Goal: Book appointment/travel/reservation

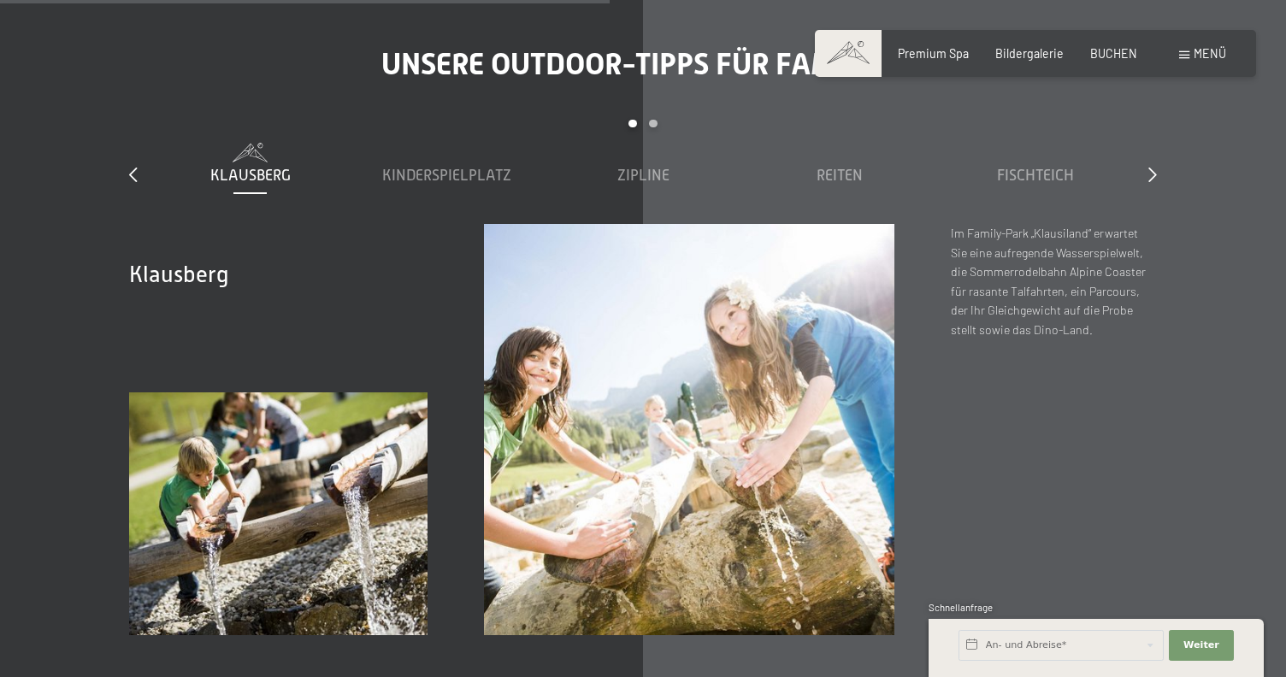
scroll to position [5270, 0]
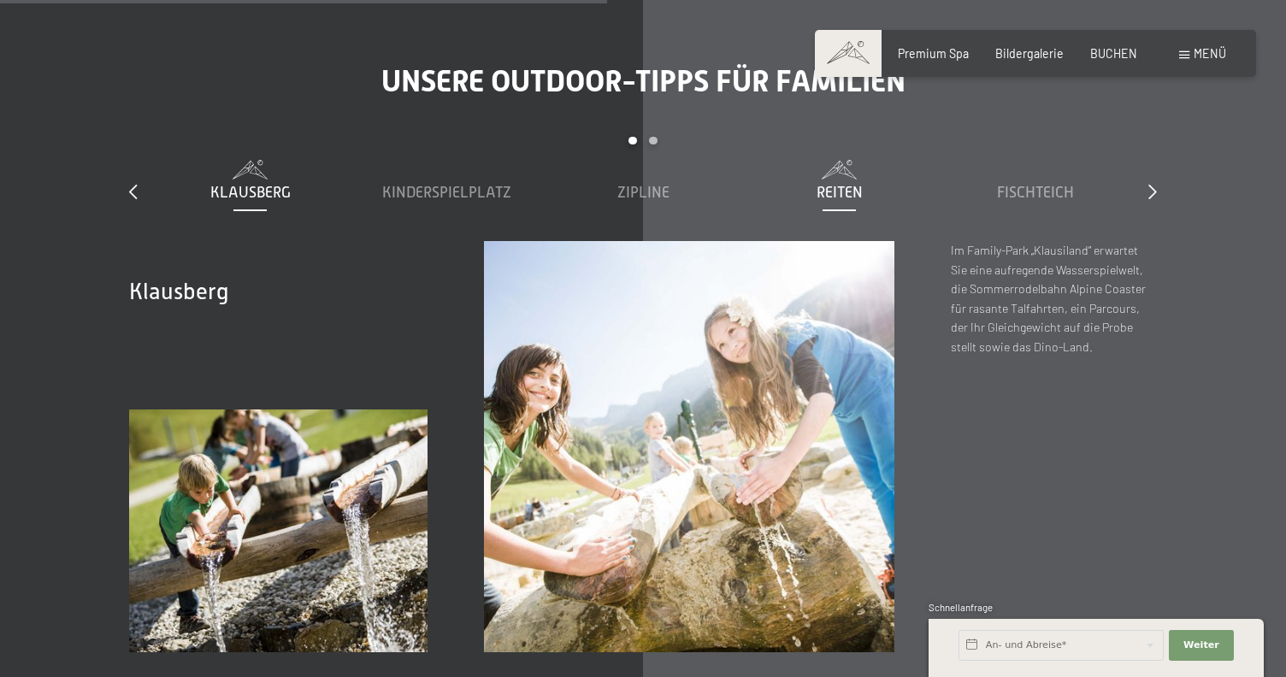
click at [844, 184] on span "Reiten" at bounding box center [840, 192] width 46 height 17
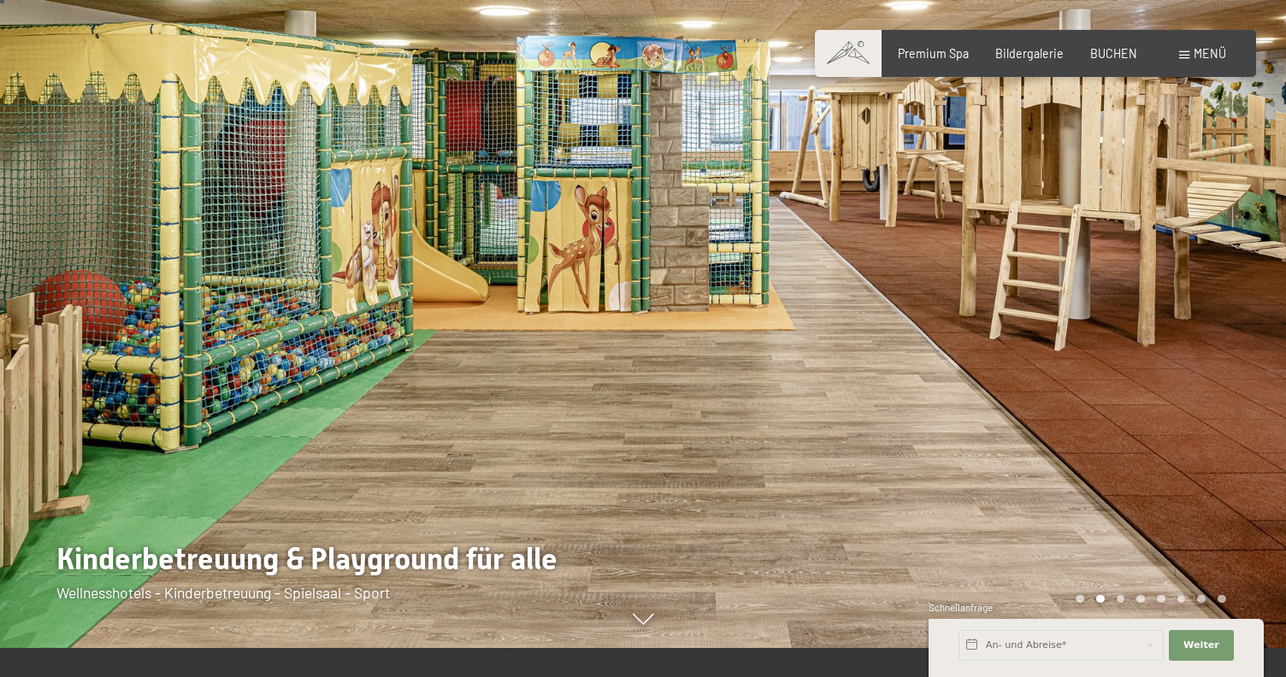
scroll to position [38, 0]
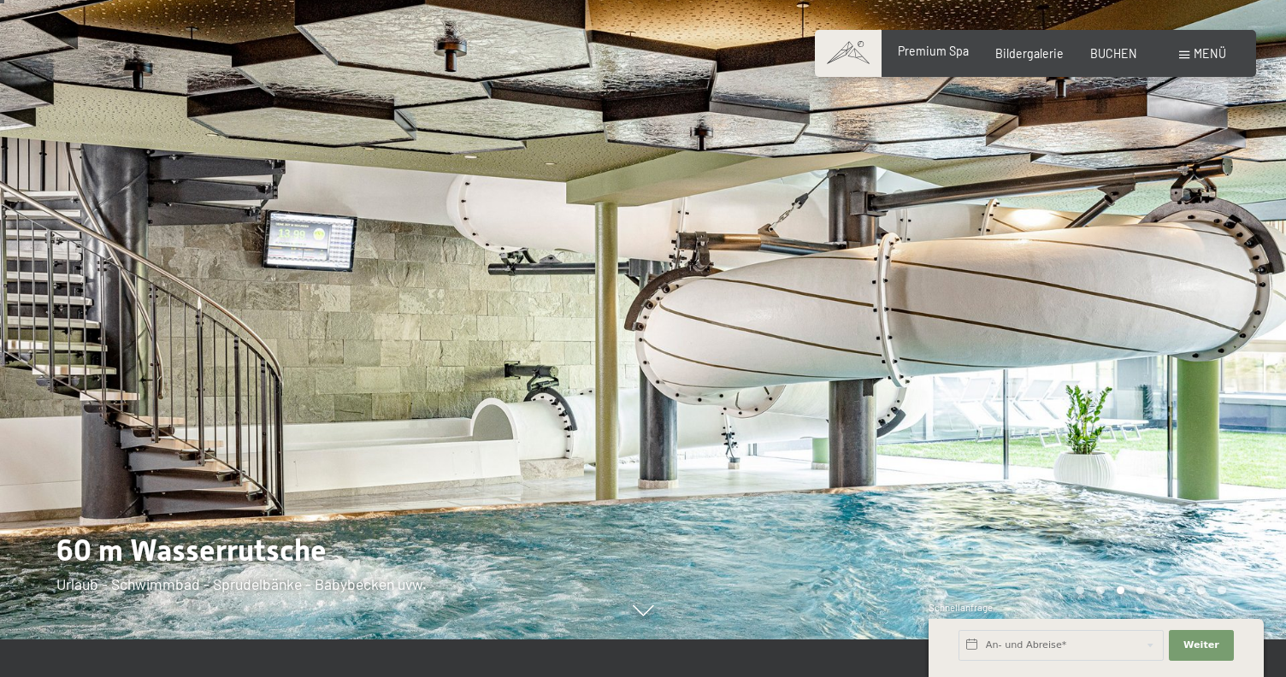
click at [937, 55] on span "Premium Spa" at bounding box center [933, 51] width 71 height 15
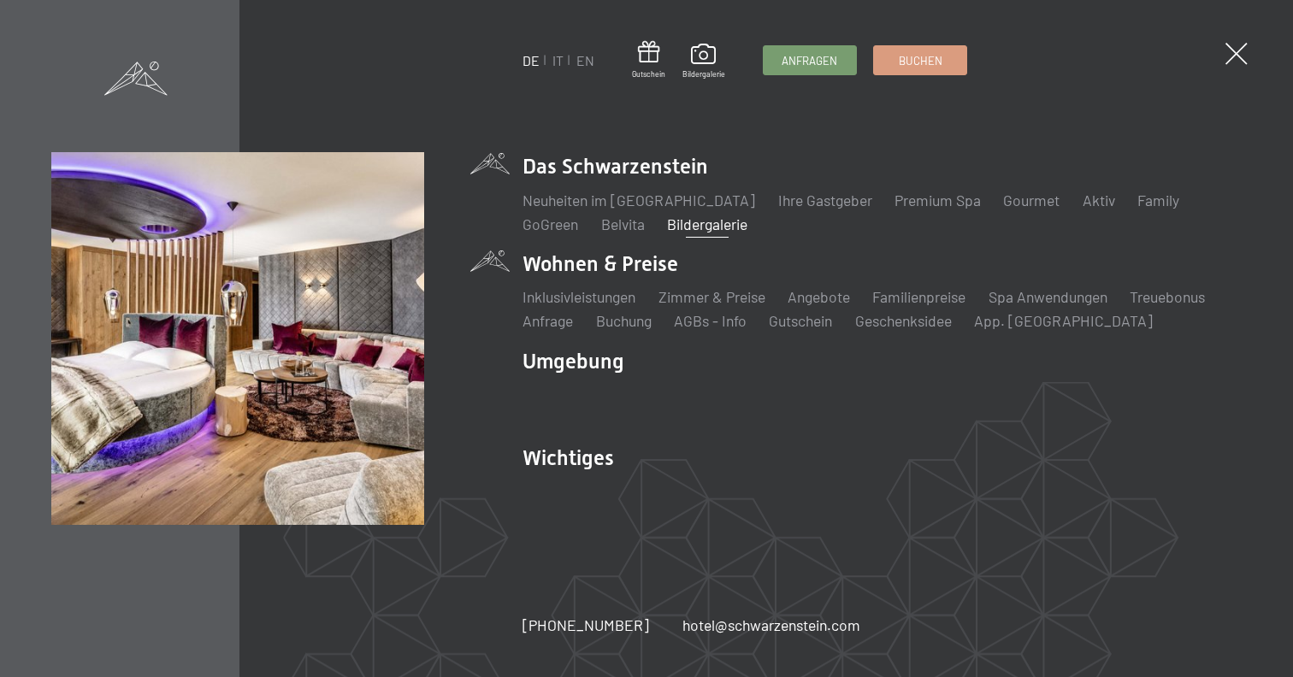
click at [643, 262] on li "Wohnen & Preise Inklusivleistungen Zimmer & Preise Liste Angebote Liste Familie…" at bounding box center [881, 291] width 718 height 82
click at [817, 296] on link "Angebote" at bounding box center [818, 296] width 62 height 19
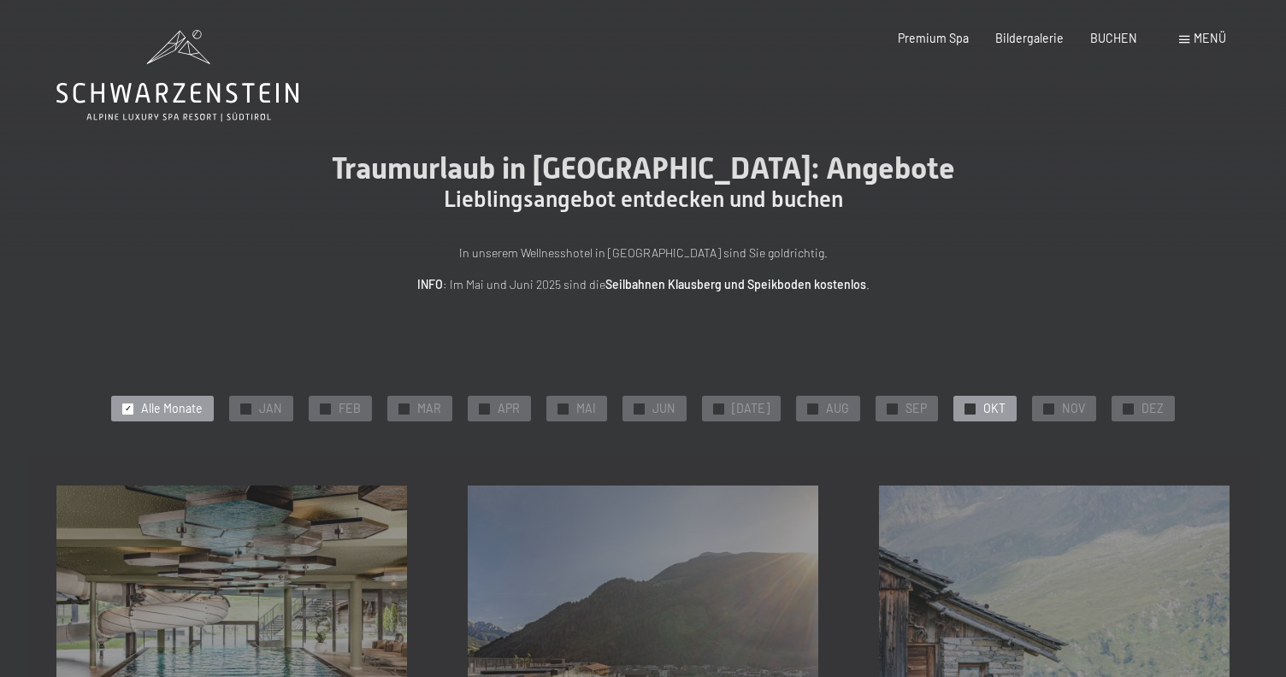
click at [983, 400] on span "OKT" at bounding box center [994, 408] width 22 height 17
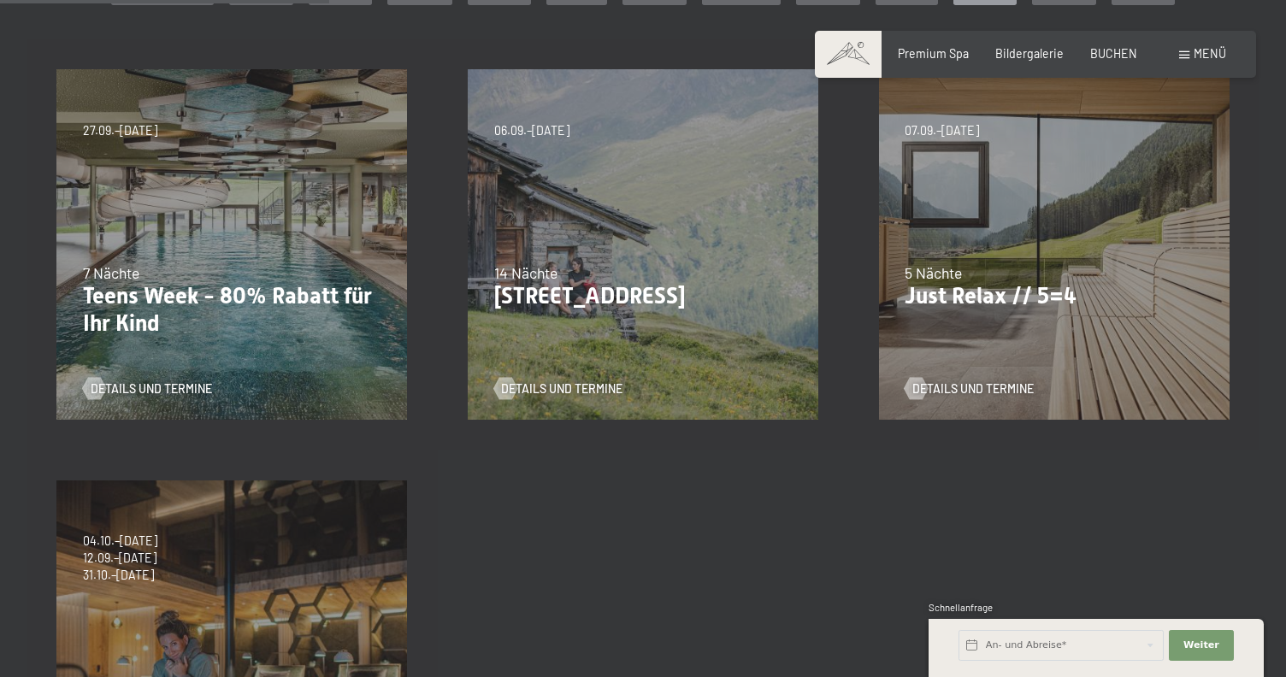
scroll to position [398, 0]
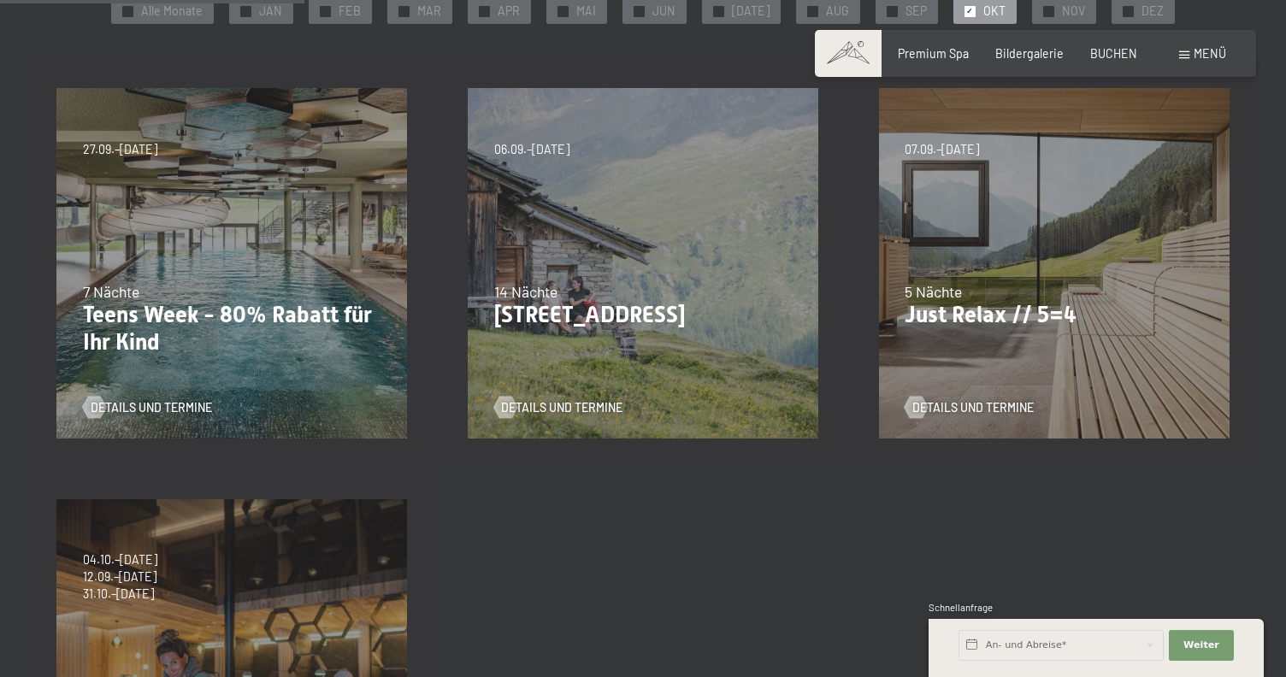
click at [983, 314] on p "Just Relax // 5=4" at bounding box center [1054, 315] width 298 height 27
click at [974, 410] on span "Details und Termine" at bounding box center [989, 407] width 121 height 17
click at [948, 410] on span "Details und Termine" at bounding box center [989, 407] width 121 height 17
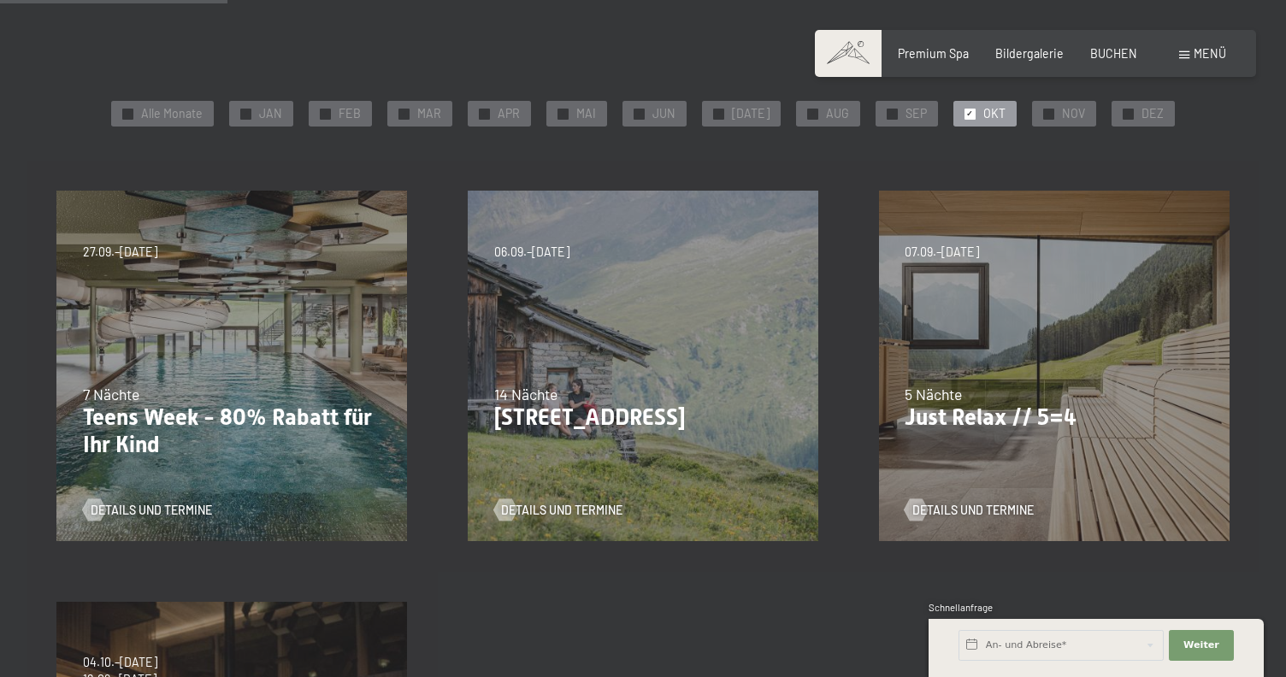
scroll to position [316, 0]
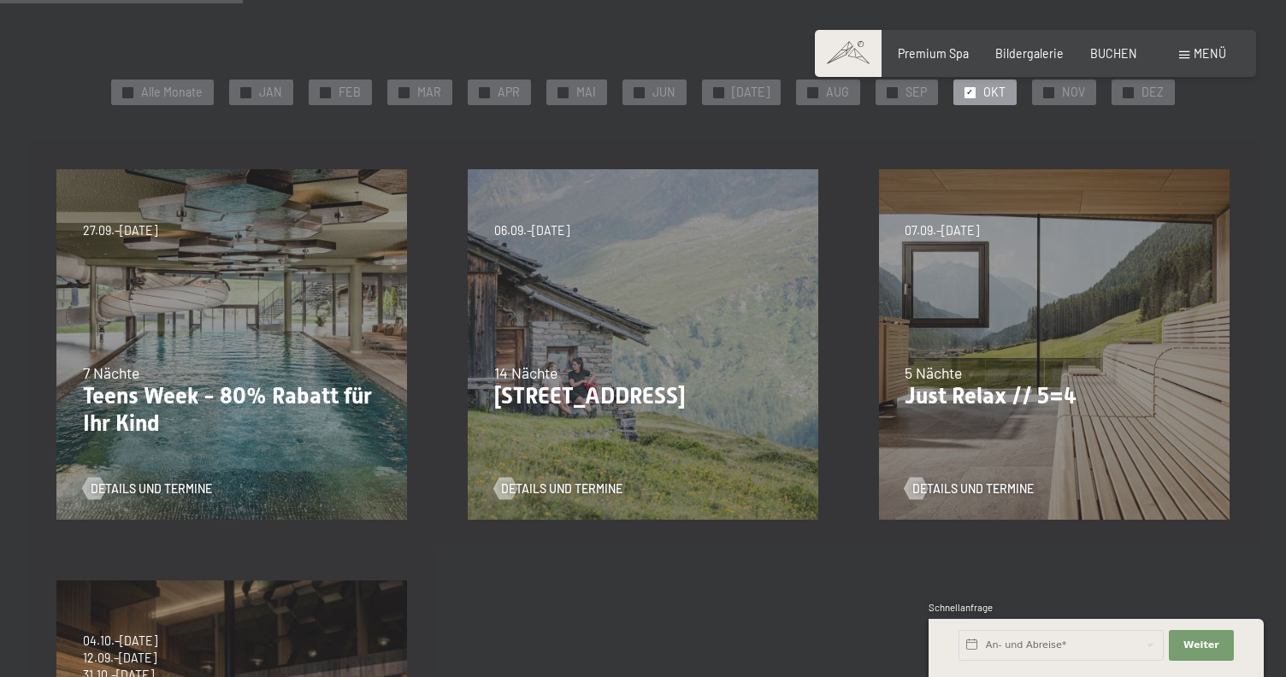
click at [312, 369] on div "7 Nächte" at bounding box center [232, 373] width 298 height 21
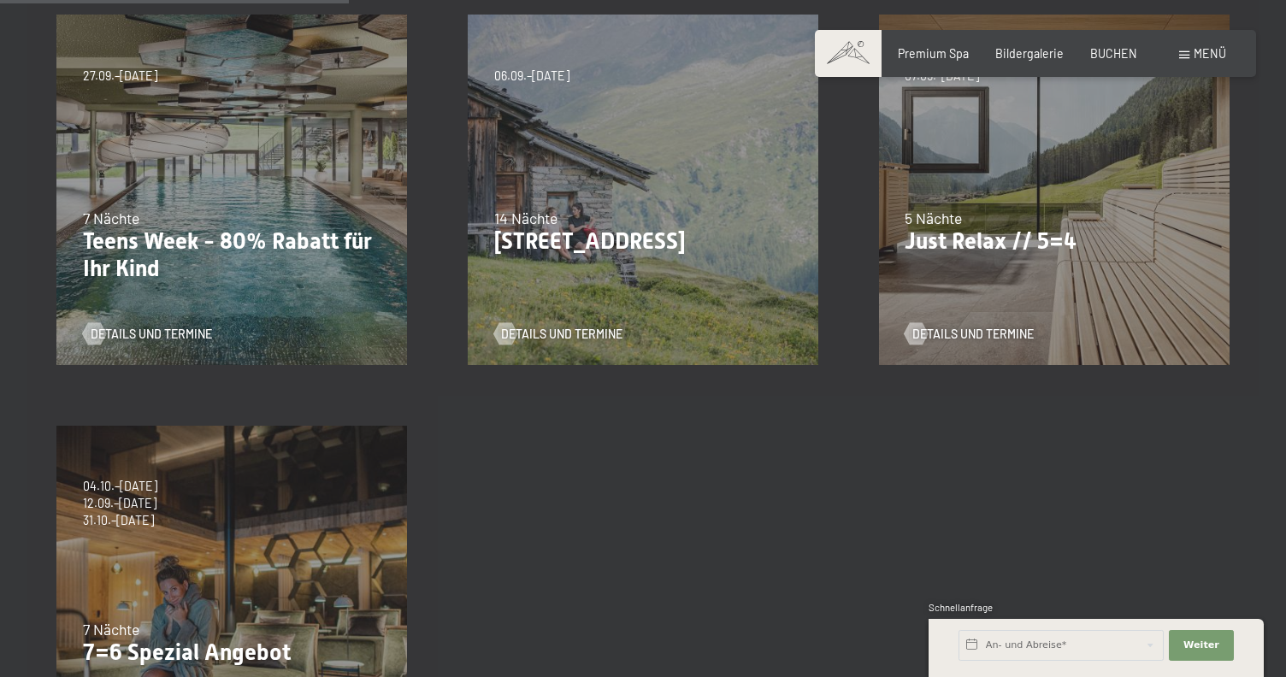
scroll to position [451, 0]
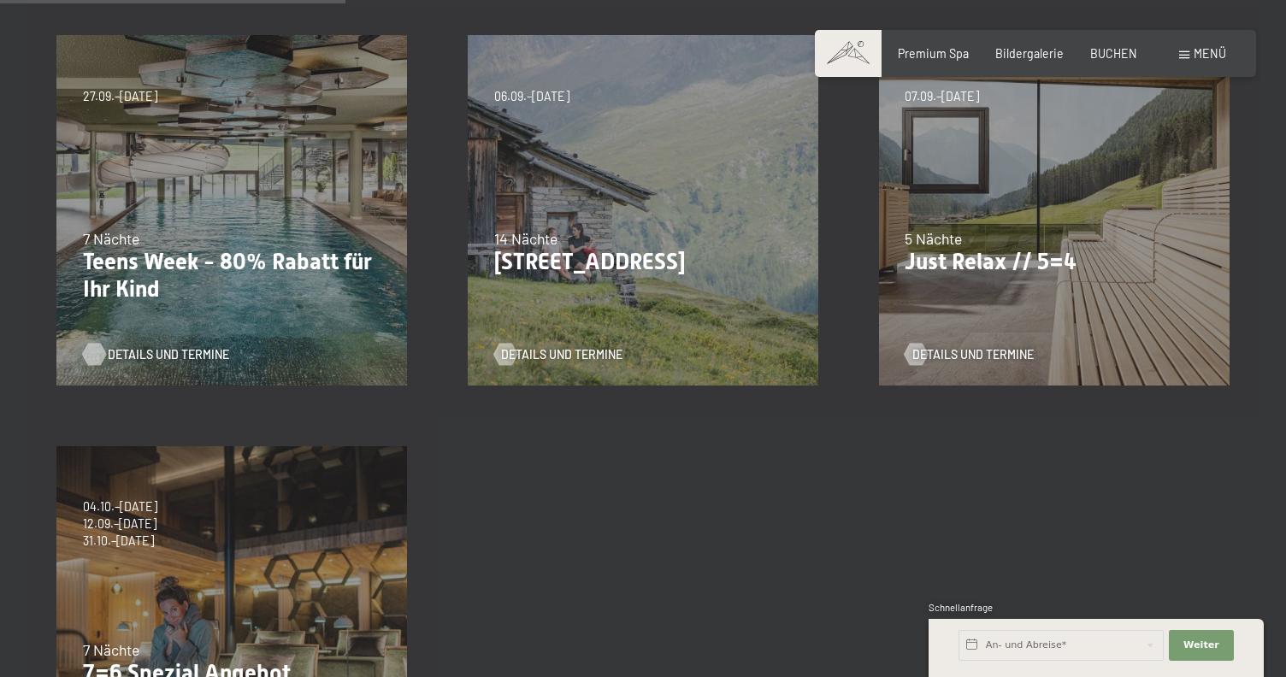
click at [133, 349] on span "Details und Termine" at bounding box center [168, 354] width 121 height 17
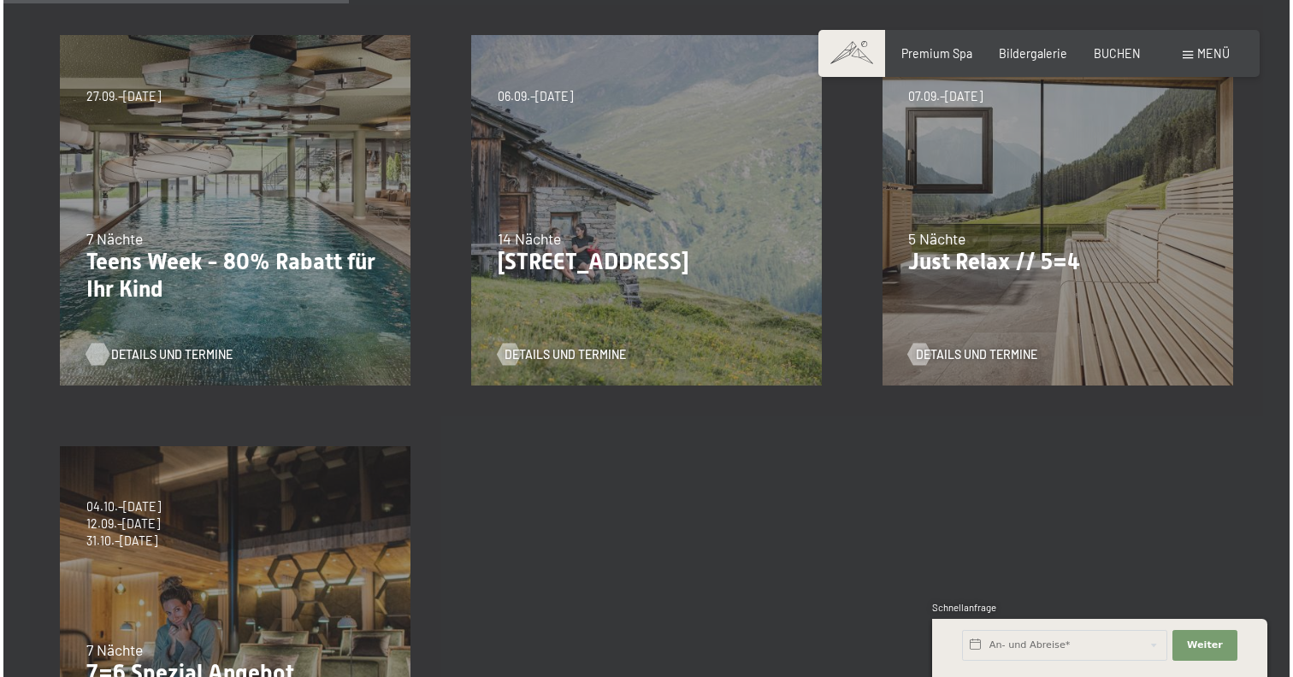
scroll to position [0, 0]
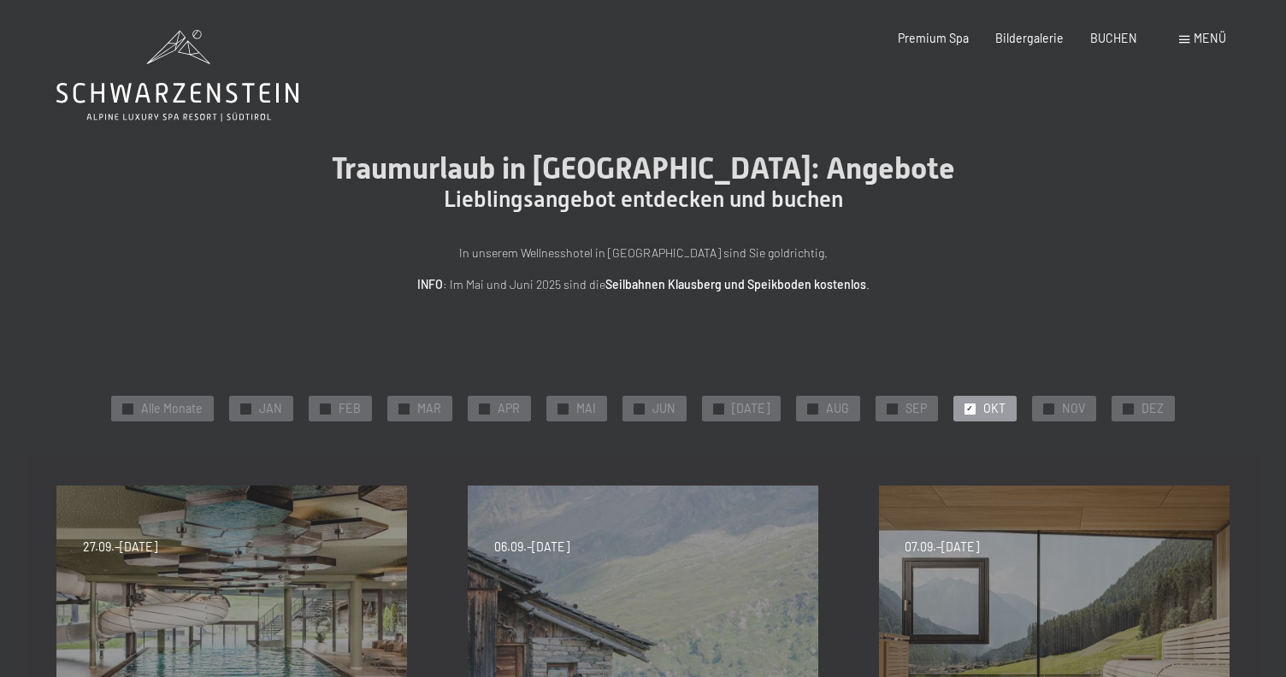
click at [1190, 43] on div "Menü" at bounding box center [1202, 38] width 47 height 17
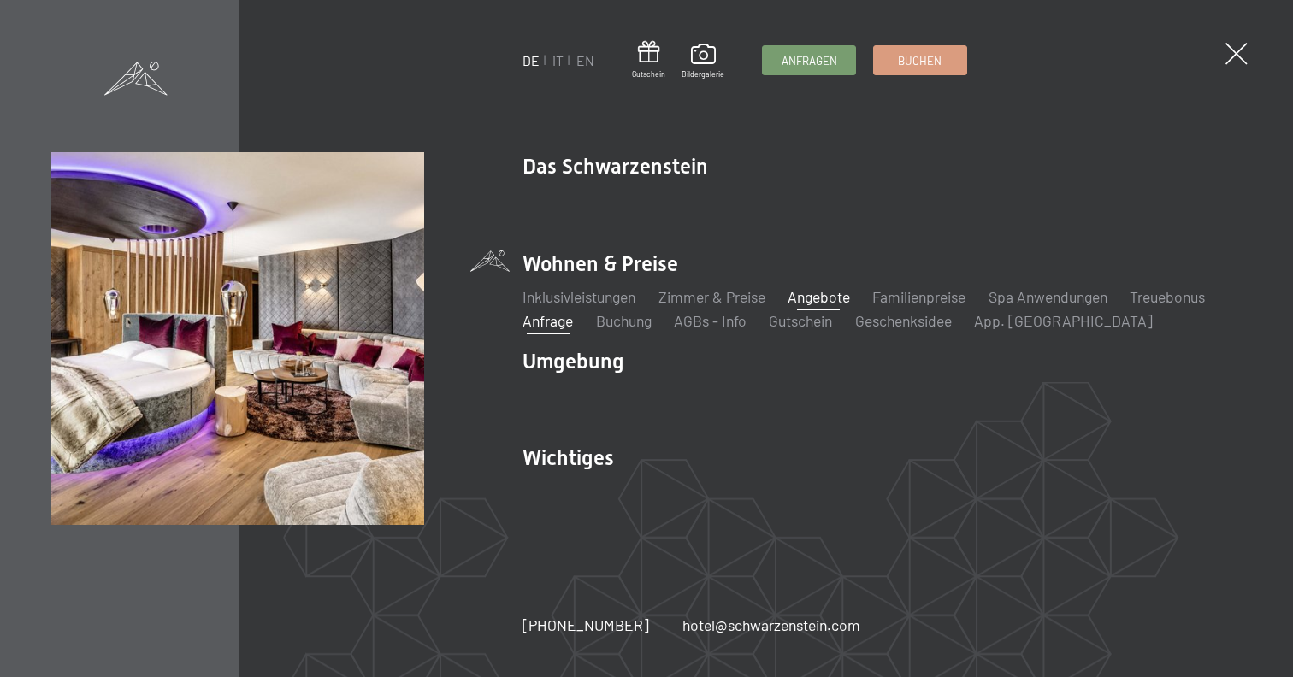
click at [573, 327] on link "Anfrage" at bounding box center [547, 320] width 50 height 19
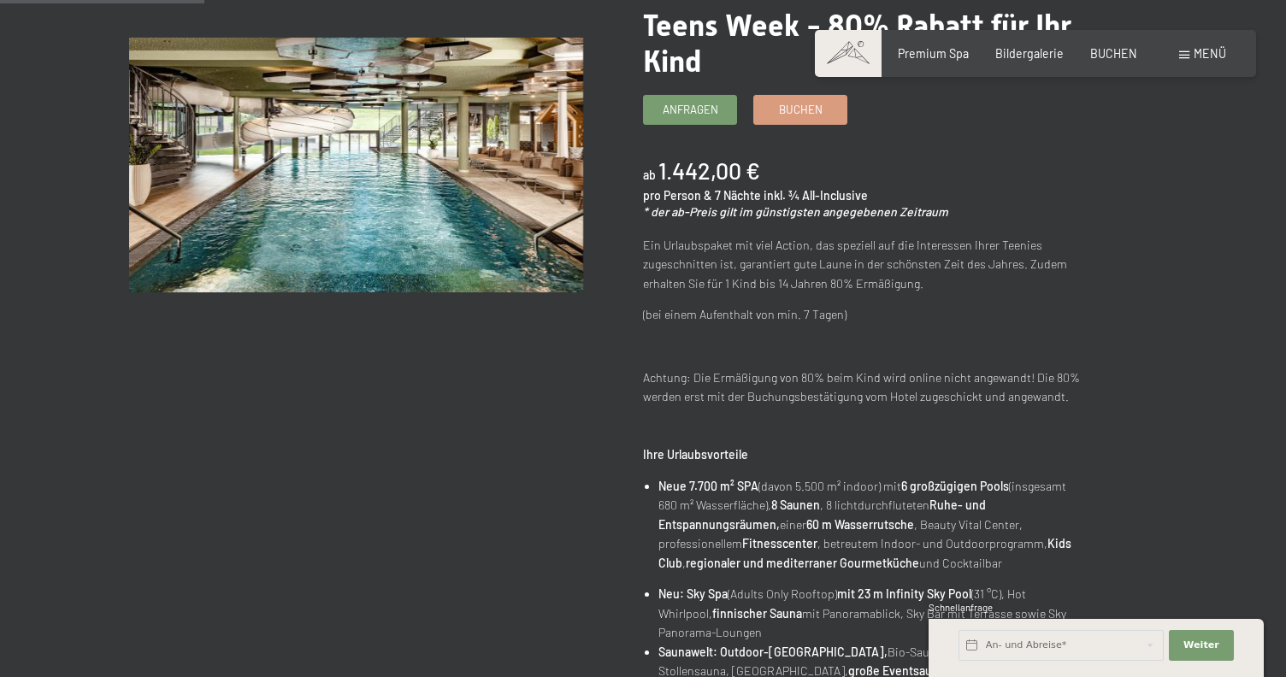
scroll to position [218, 0]
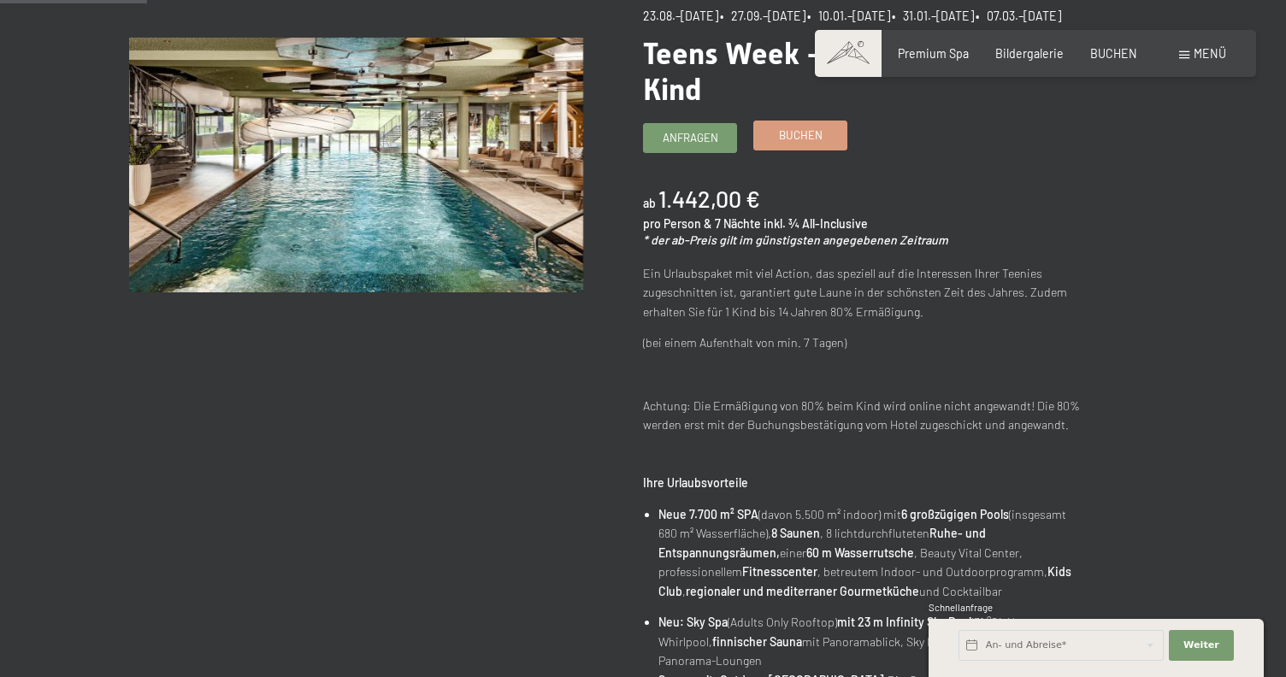
click at [773, 150] on link "Buchen" at bounding box center [800, 135] width 92 height 28
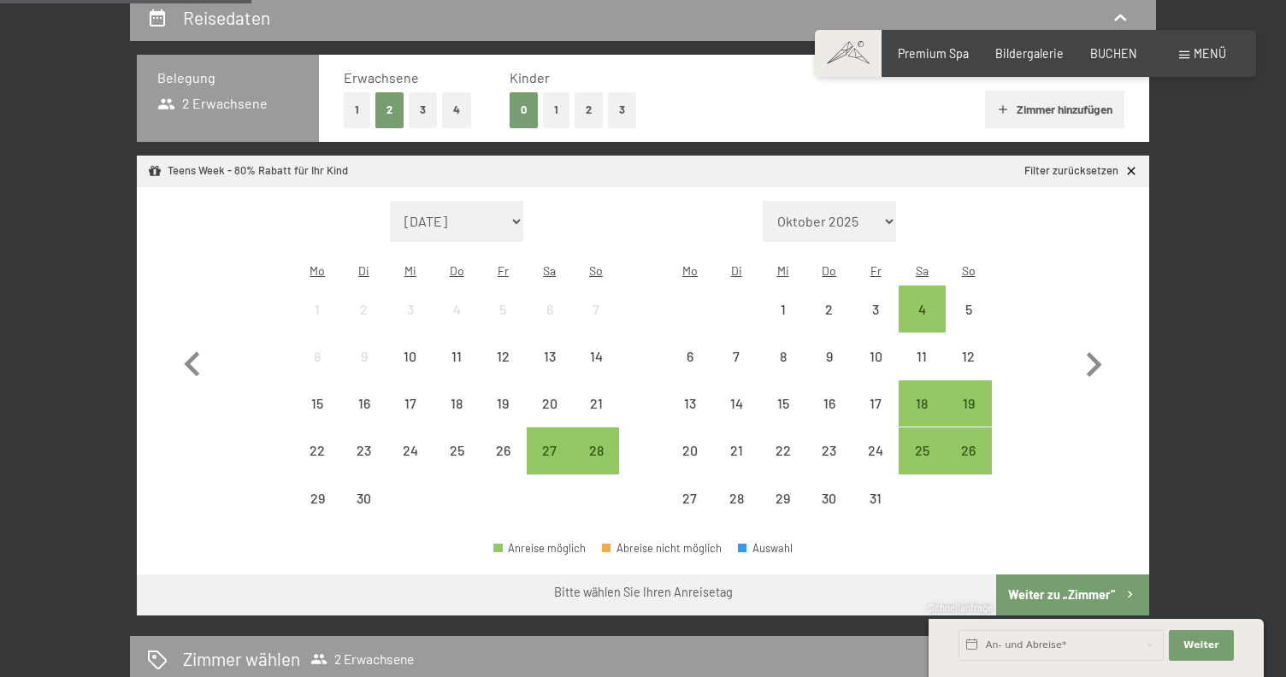
scroll to position [368, 0]
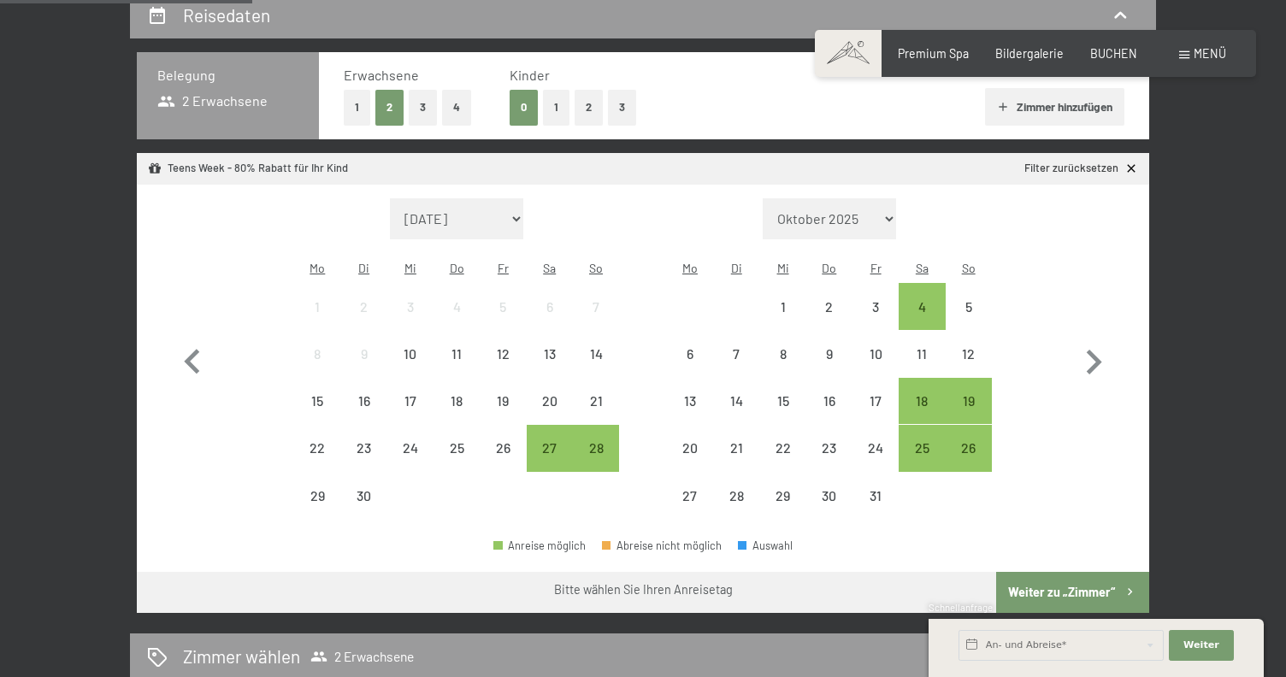
click at [561, 108] on button "1" at bounding box center [556, 107] width 27 height 35
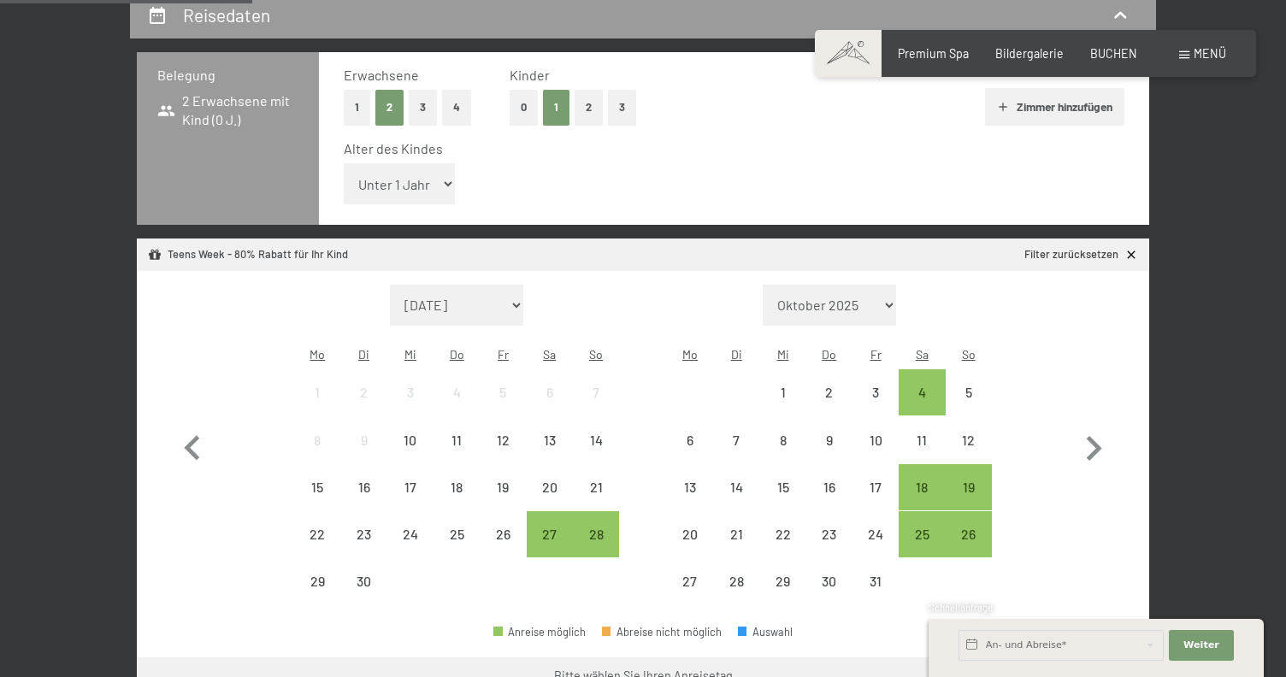
select select "6"
click at [976, 433] on div "12" at bounding box center [968, 454] width 43 height 43
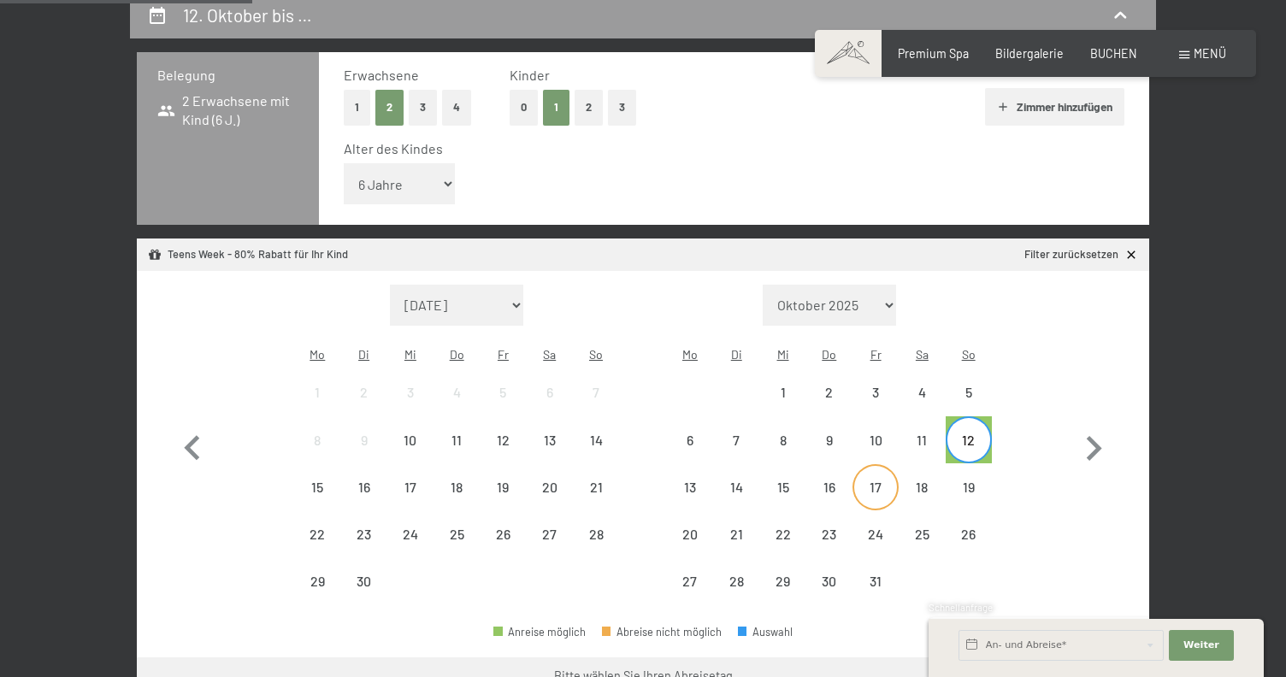
click at [877, 481] on div "17" at bounding box center [875, 502] width 43 height 43
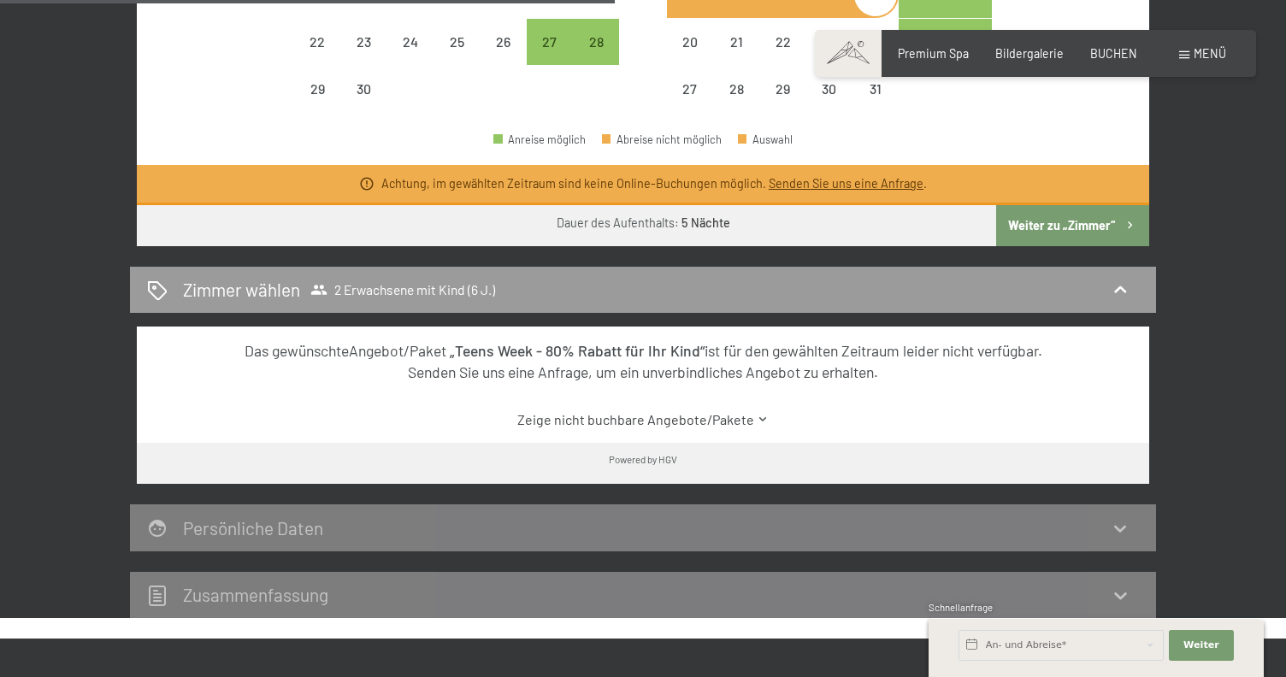
scroll to position [864, 0]
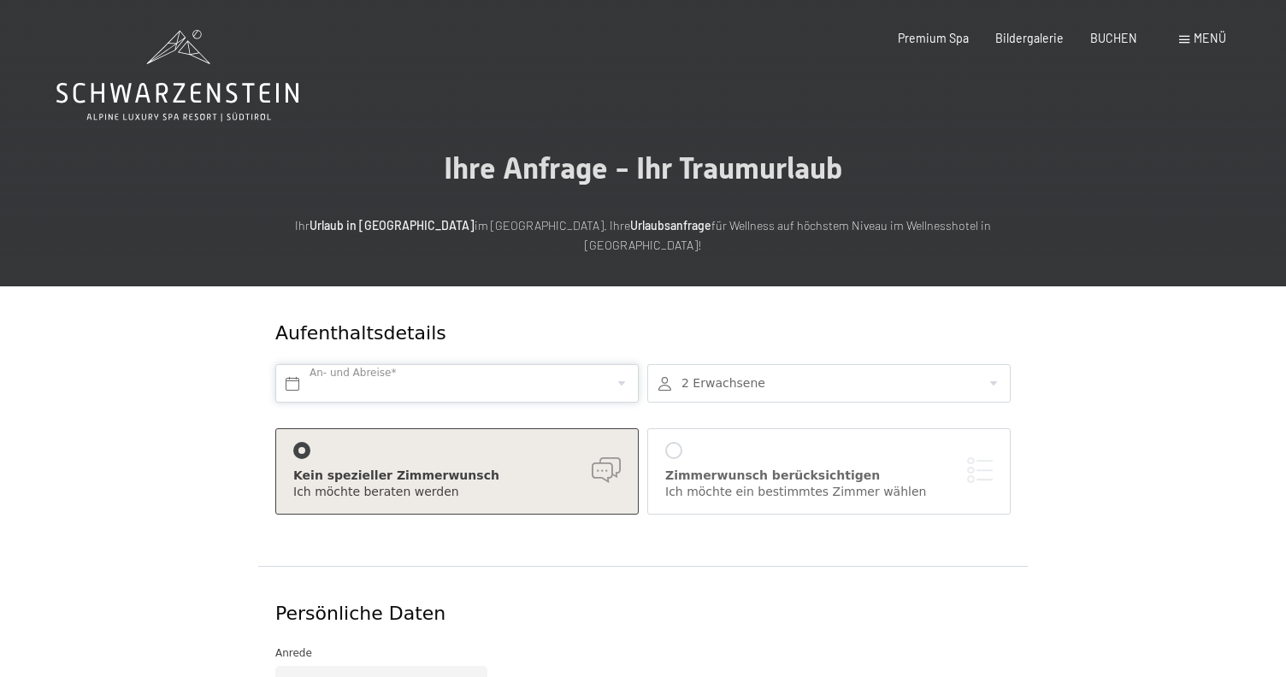
click at [573, 369] on input "text" at bounding box center [456, 383] width 363 height 38
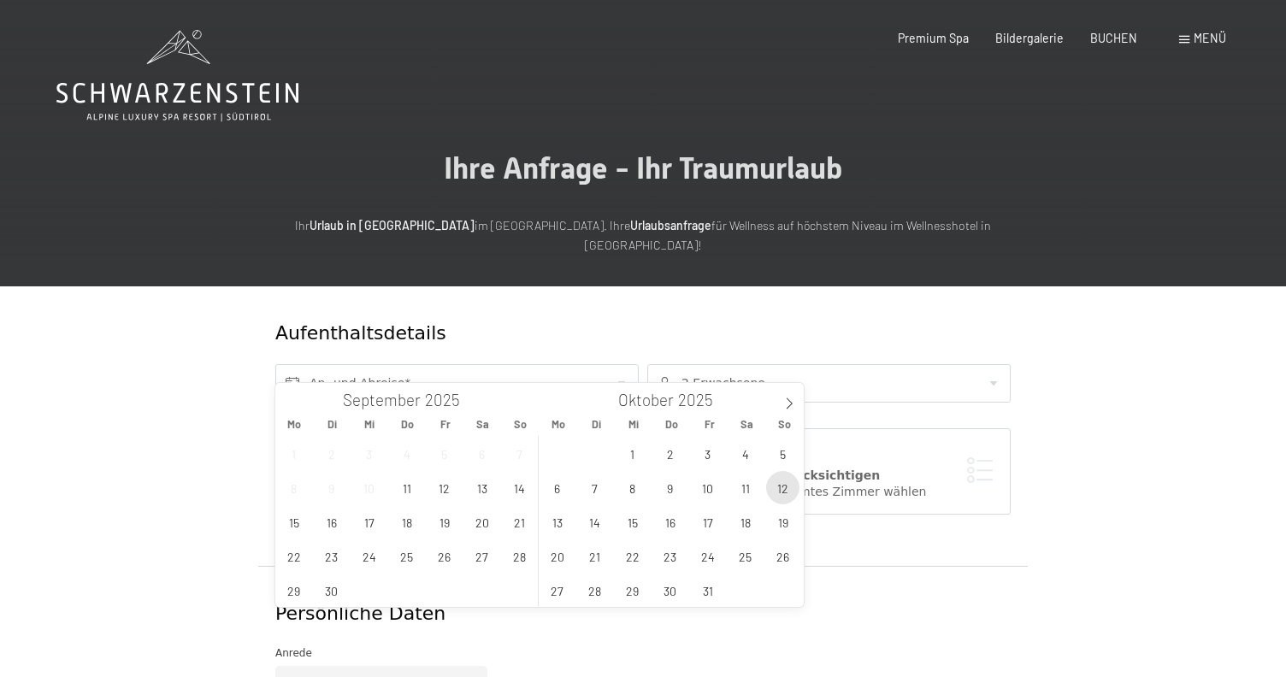
click at [780, 492] on span "12" at bounding box center [782, 487] width 33 height 33
type input "So. 12.10.2025"
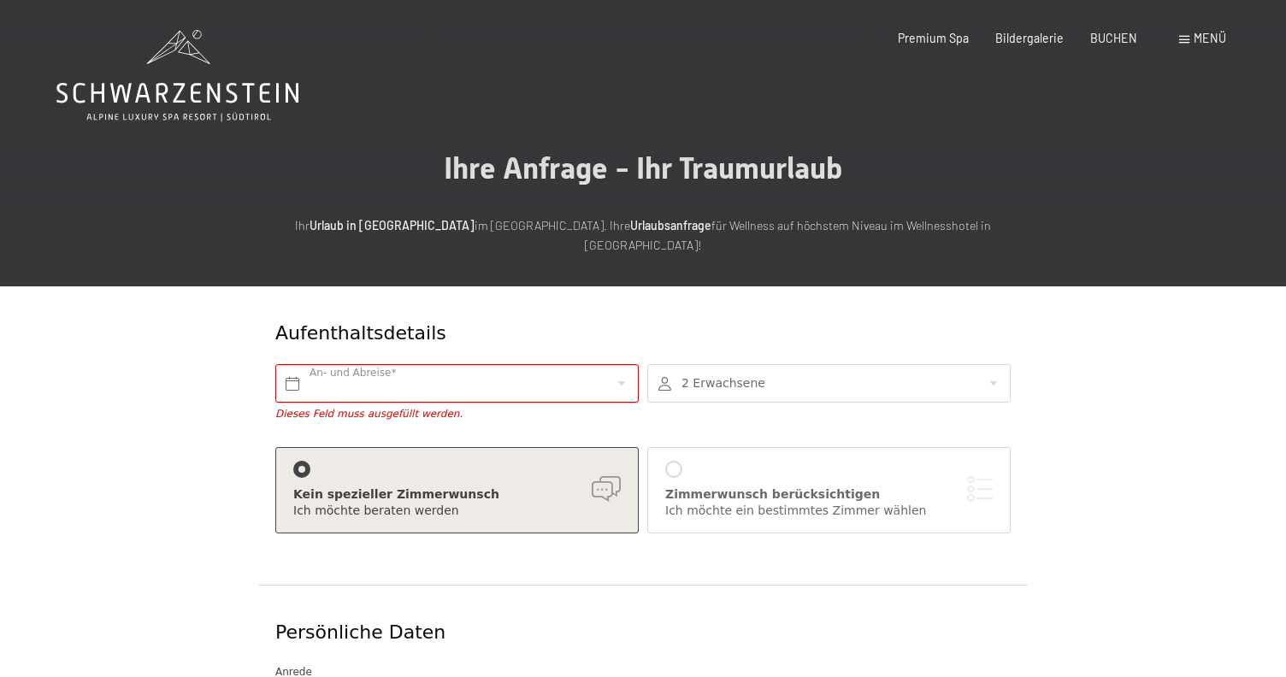
click at [731, 365] on div at bounding box center [828, 383] width 363 height 38
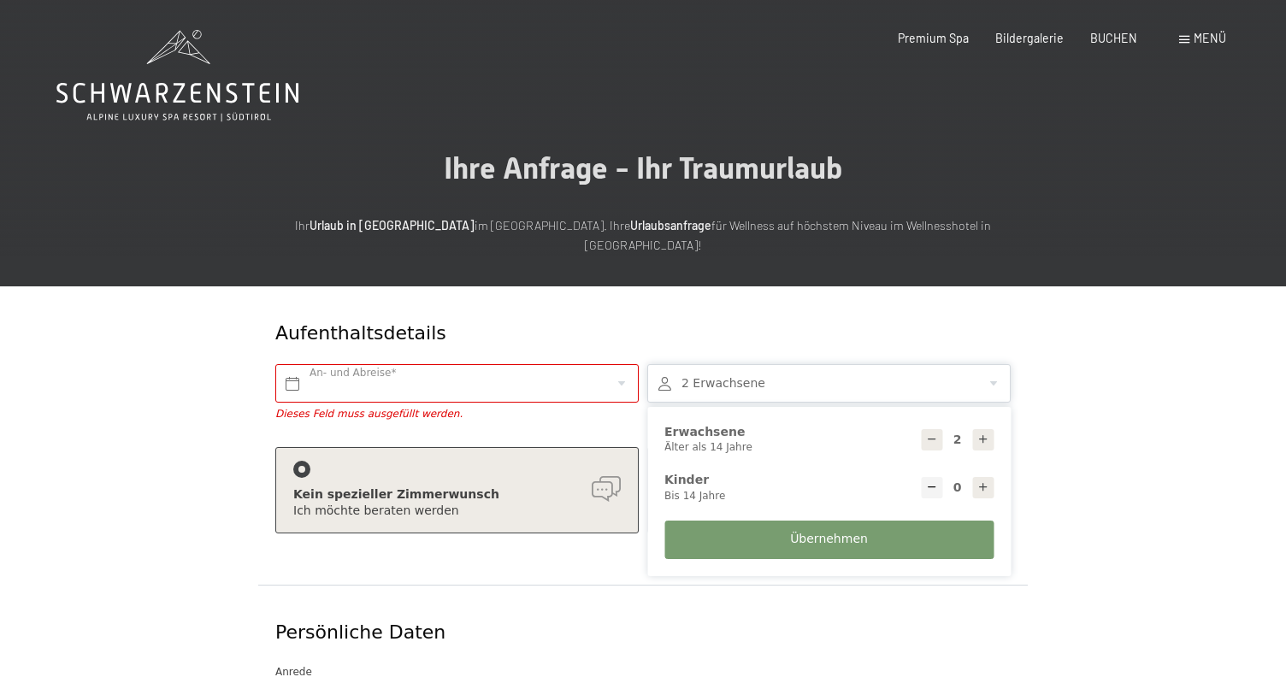
click at [983, 481] on icon at bounding box center [983, 487] width 12 height 12
type input "1"
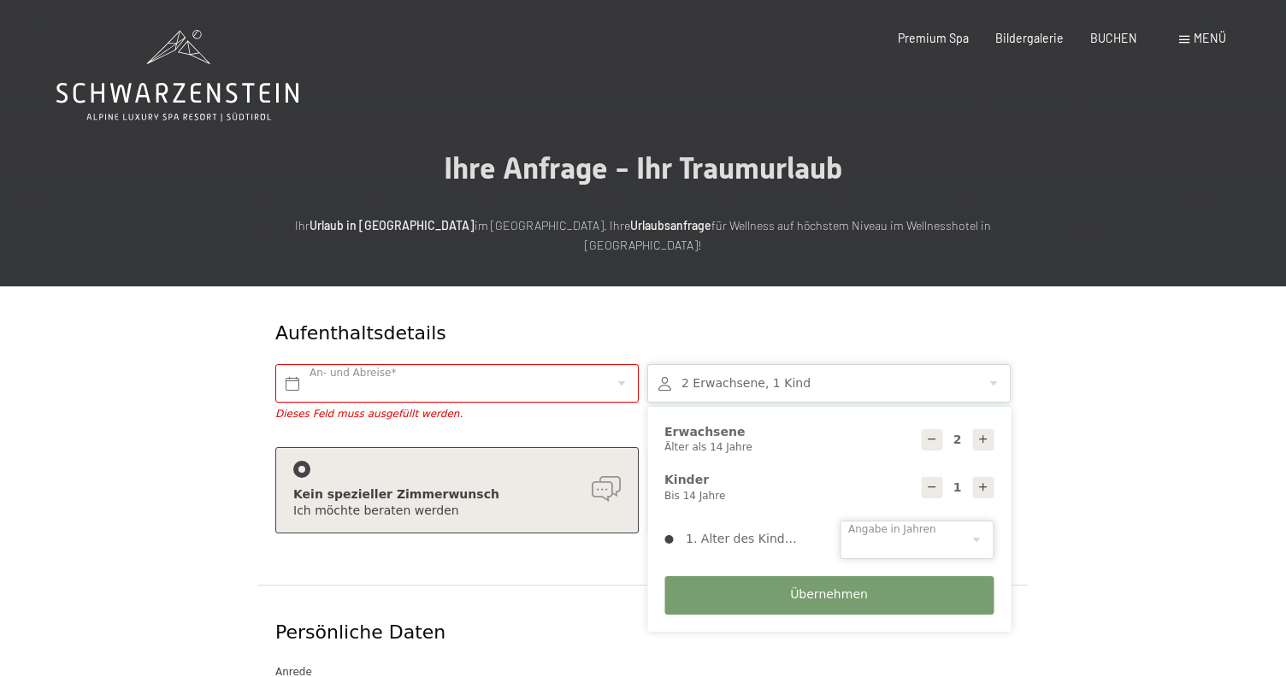
select select "6"
click at [793, 587] on span "Übernehmen" at bounding box center [829, 595] width 78 height 17
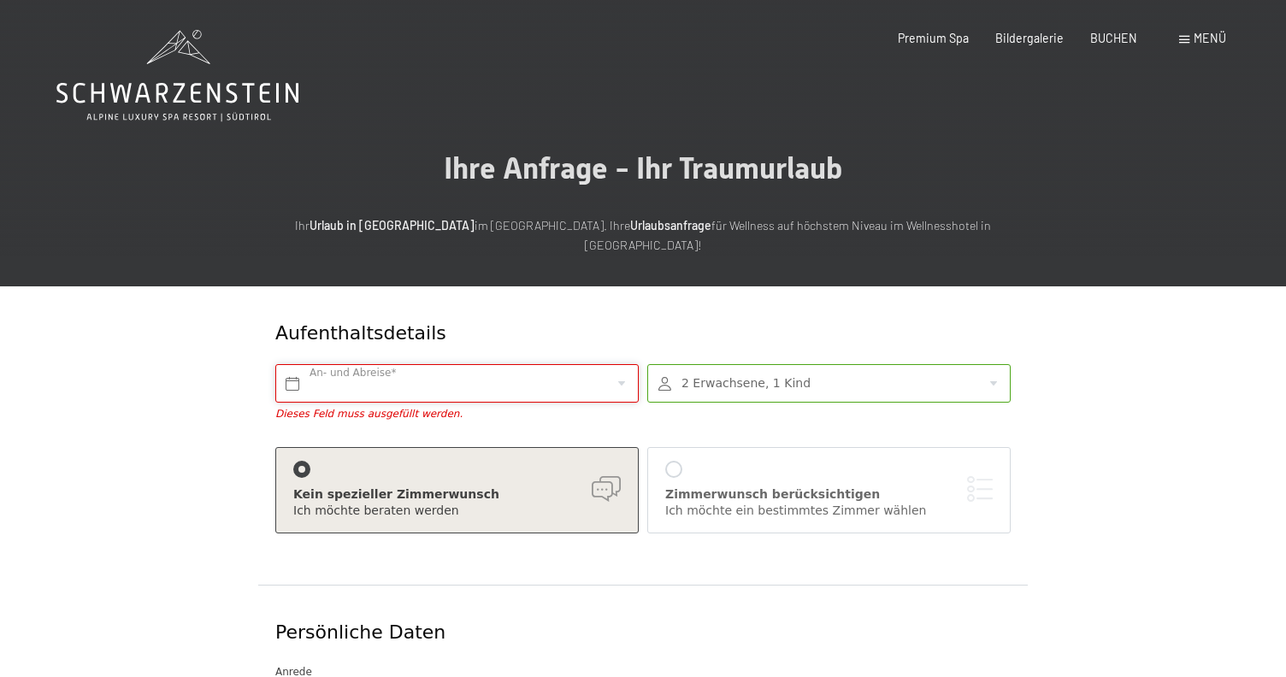
click at [371, 364] on input "text" at bounding box center [456, 383] width 363 height 38
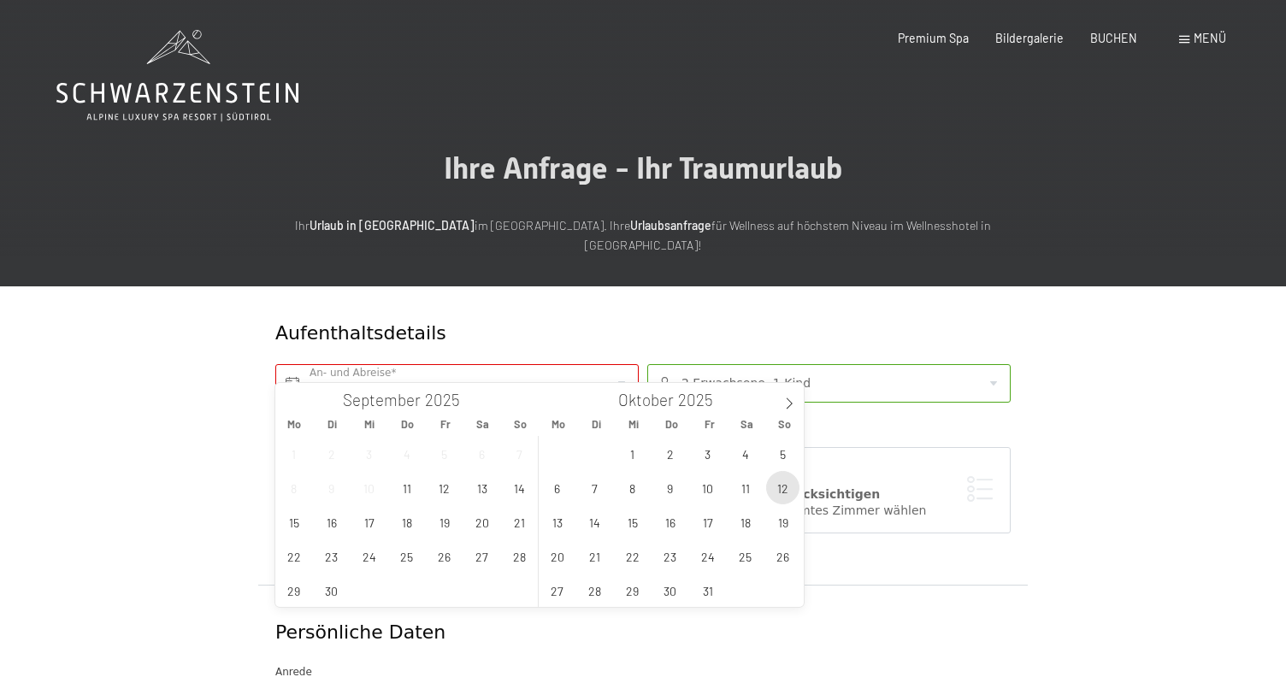
click at [782, 487] on span "12" at bounding box center [782, 487] width 33 height 33
click at [704, 526] on span "17" at bounding box center [707, 521] width 33 height 33
type input "So. 12.10.2025 - Fr. 17.10.2025"
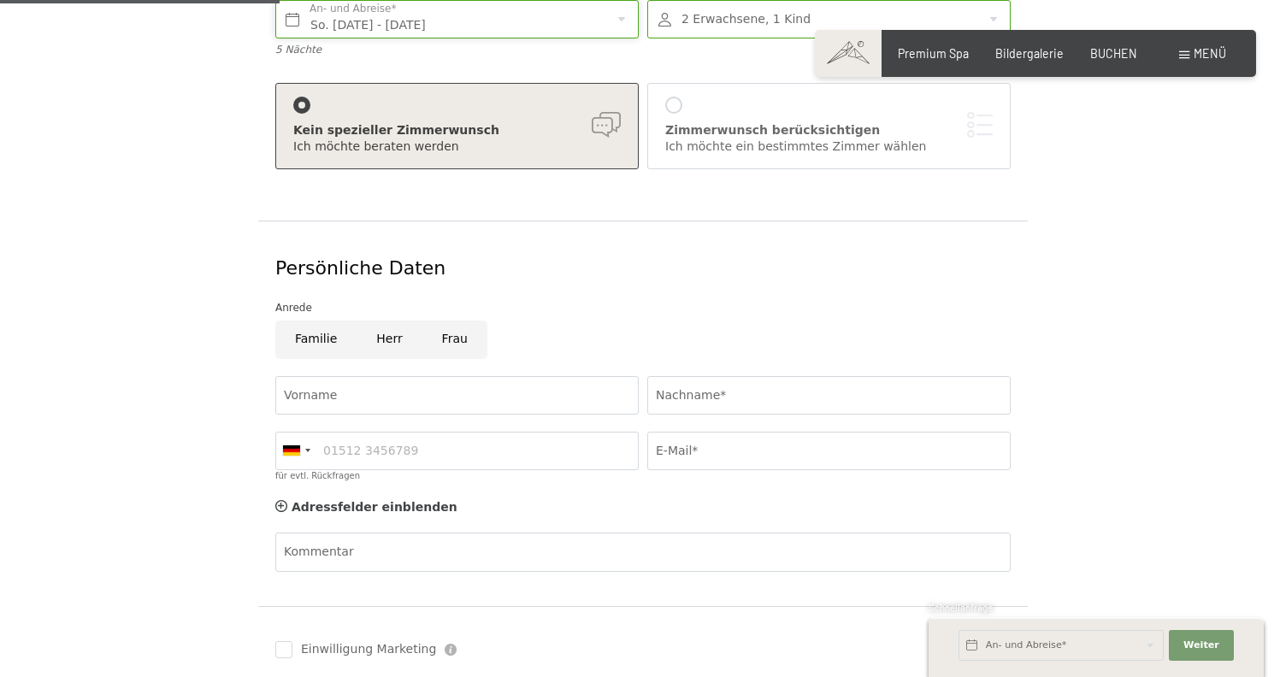
scroll to position [388, 0]
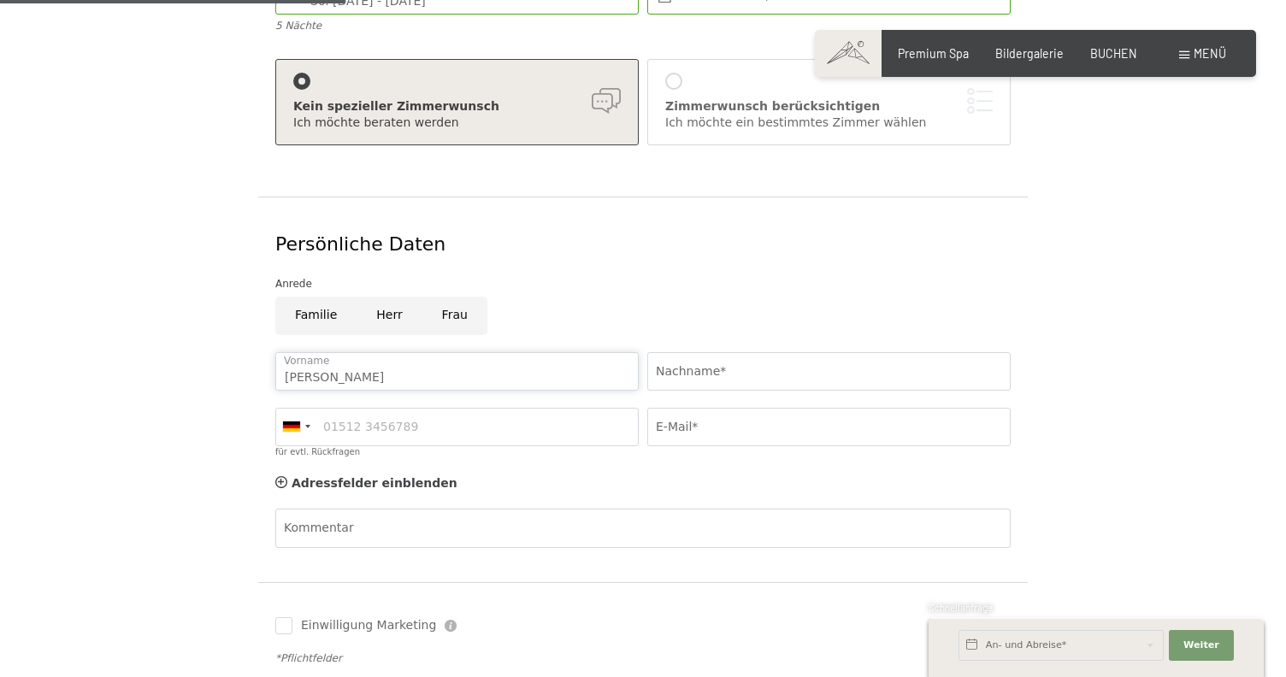
type input "Jörg"
type input "Zwacka"
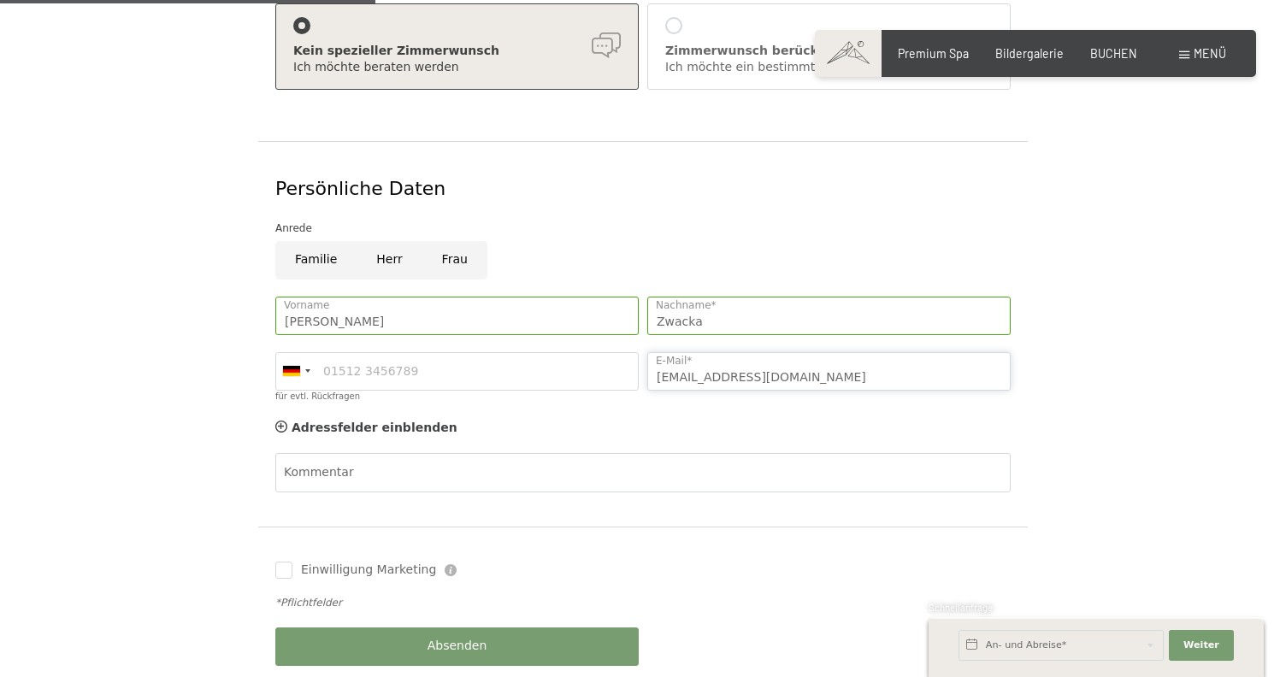
scroll to position [442, 0]
type input "joerg.zwacka@dazn.com"
click at [386, 243] on input "Herr" at bounding box center [389, 262] width 65 height 38
radio input "true"
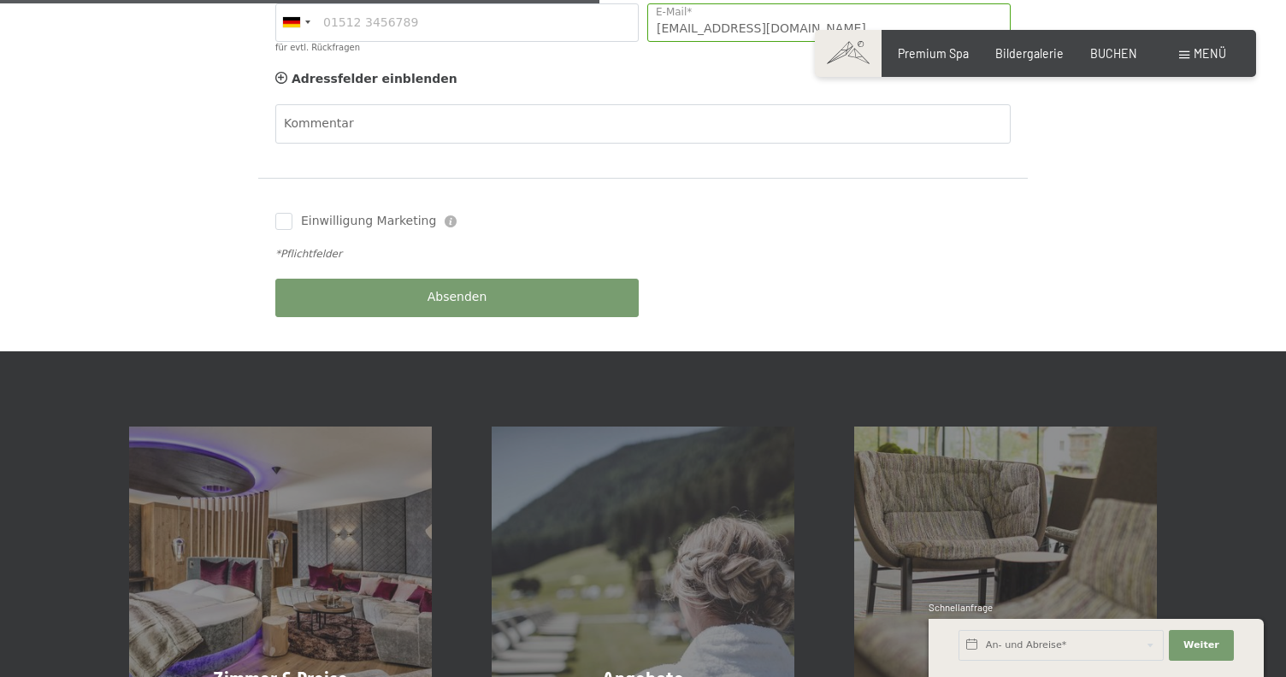
scroll to position [813, 0]
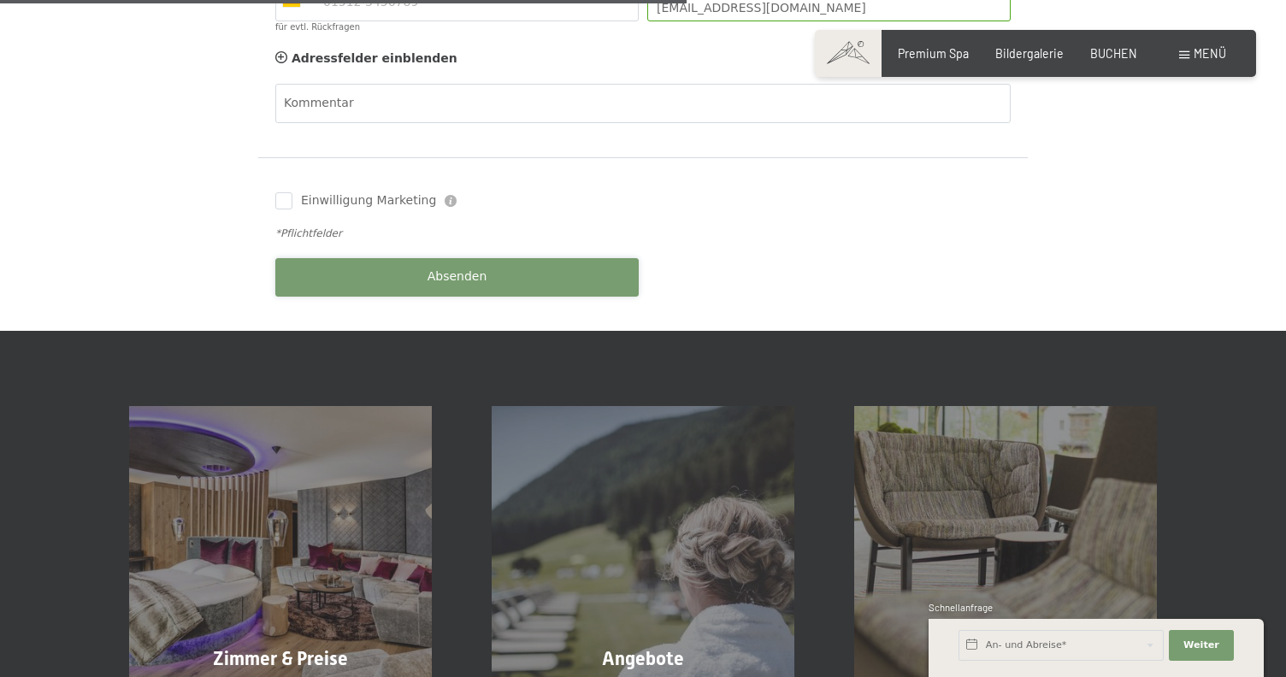
click at [453, 258] on button "Absenden" at bounding box center [456, 277] width 363 height 38
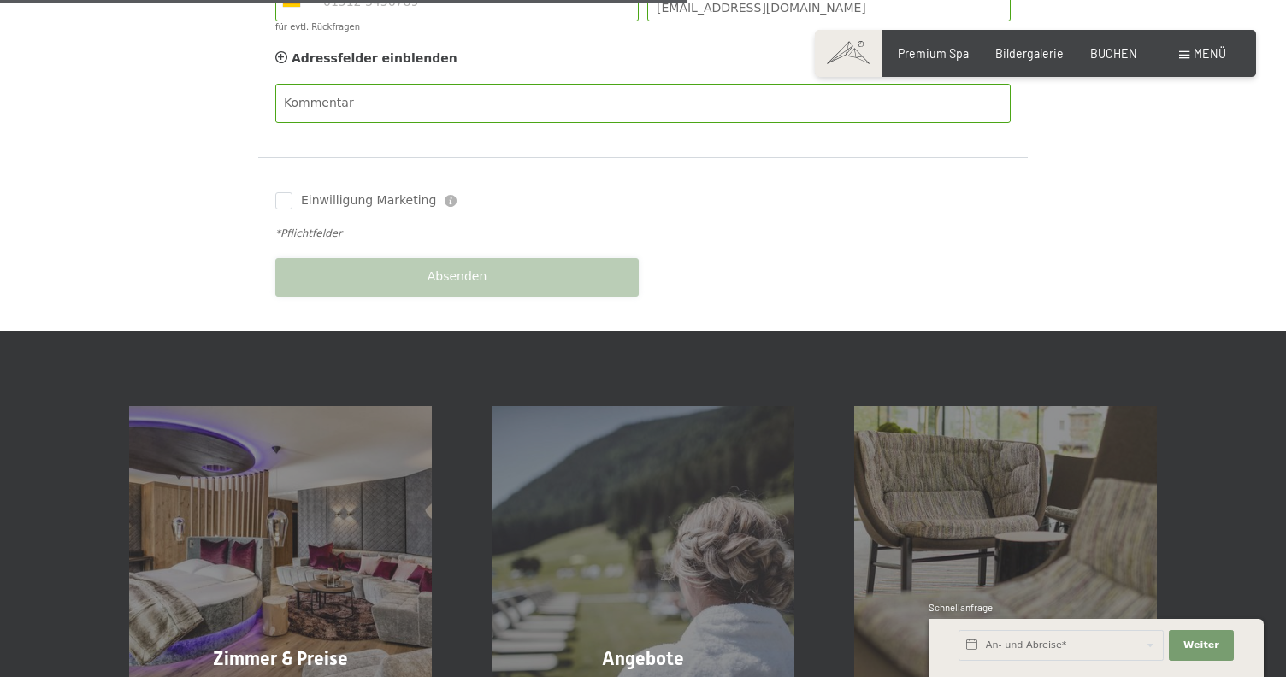
scroll to position [728, 0]
